Goal: Navigation & Orientation: Find specific page/section

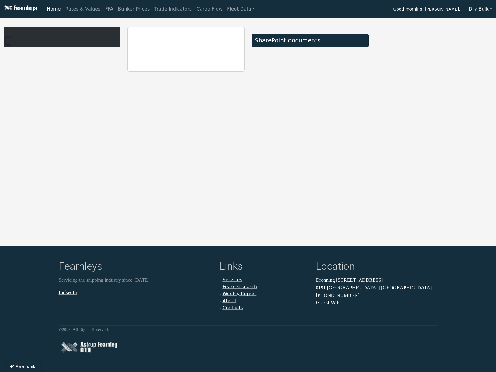
click at [478, 9] on button "Dry Bulk" at bounding box center [480, 9] width 31 height 11
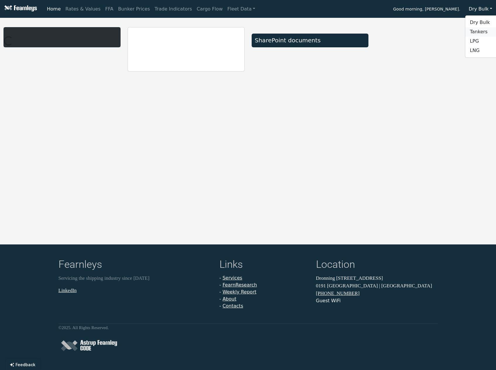
click at [481, 33] on link "Tankers" at bounding box center [488, 31] width 46 height 9
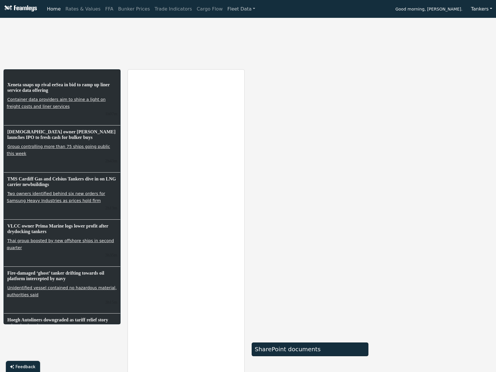
click at [225, 10] on link "Fleet Data" at bounding box center [241, 9] width 32 height 12
click at [79, 7] on link "Rates & Values" at bounding box center [83, 9] width 40 height 12
